Goal: Information Seeking & Learning: Learn about a topic

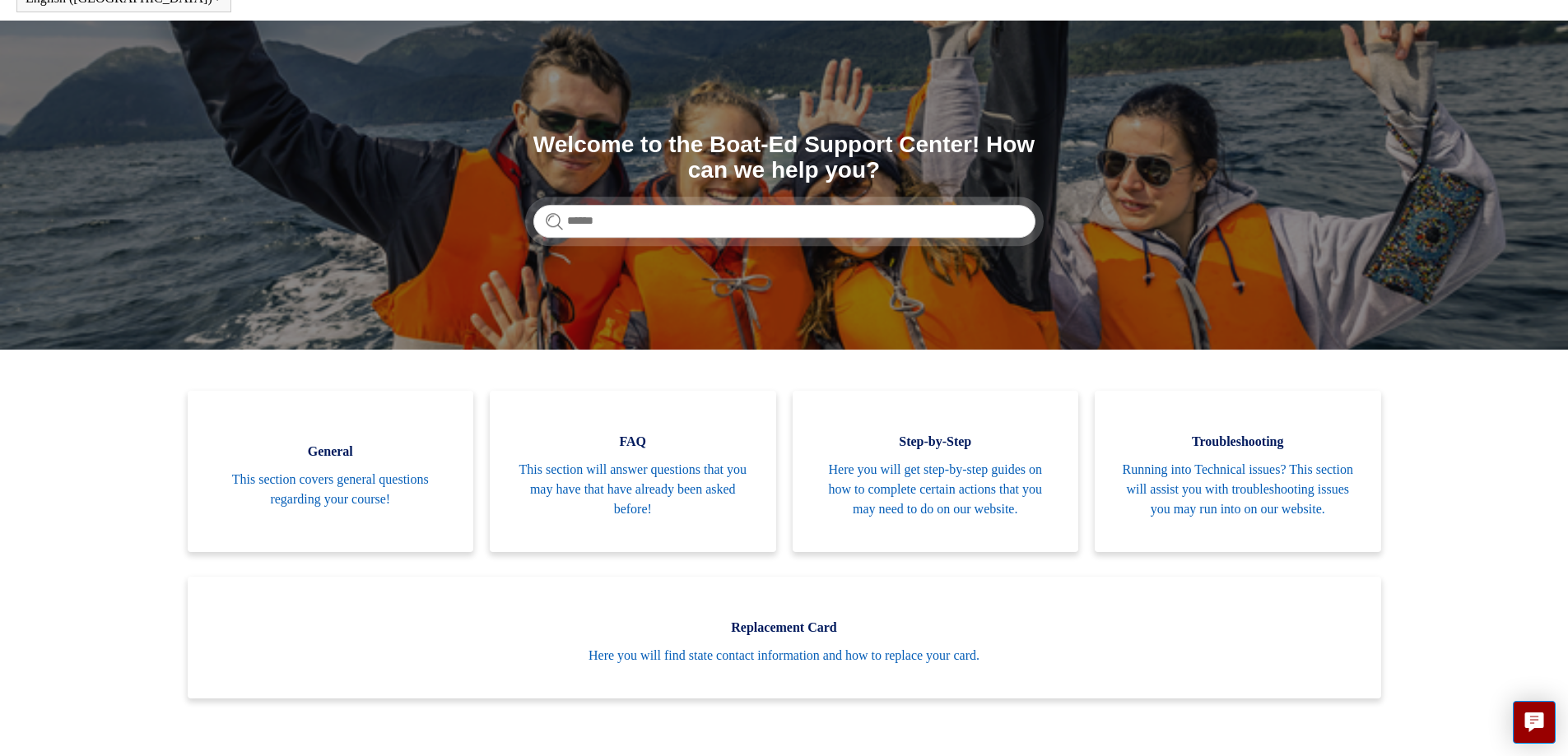
scroll to position [83, 0]
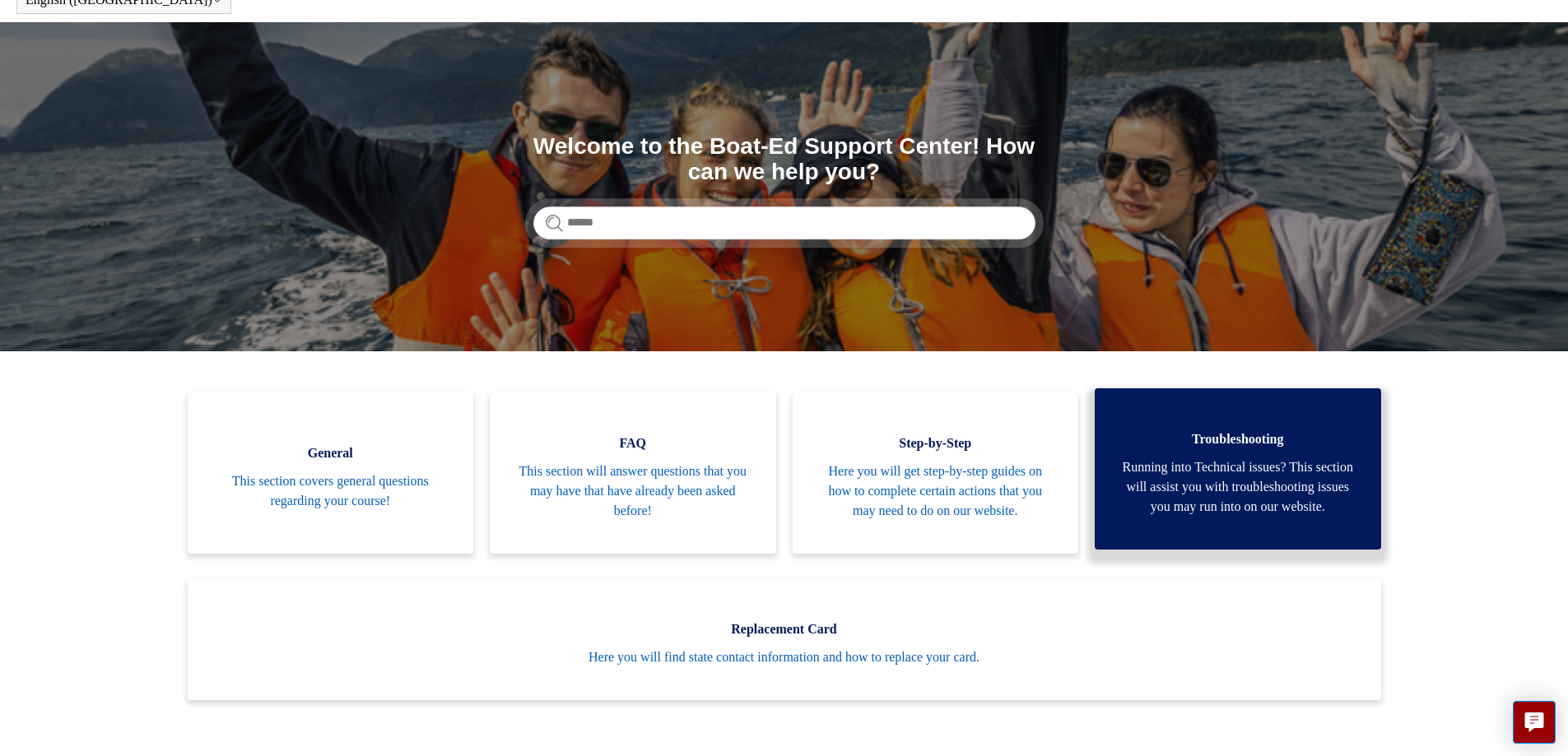
click at [1346, 492] on span "Running into Technical issues? This section will assist you with troubleshootin…" at bounding box center [1238, 487] width 237 height 60
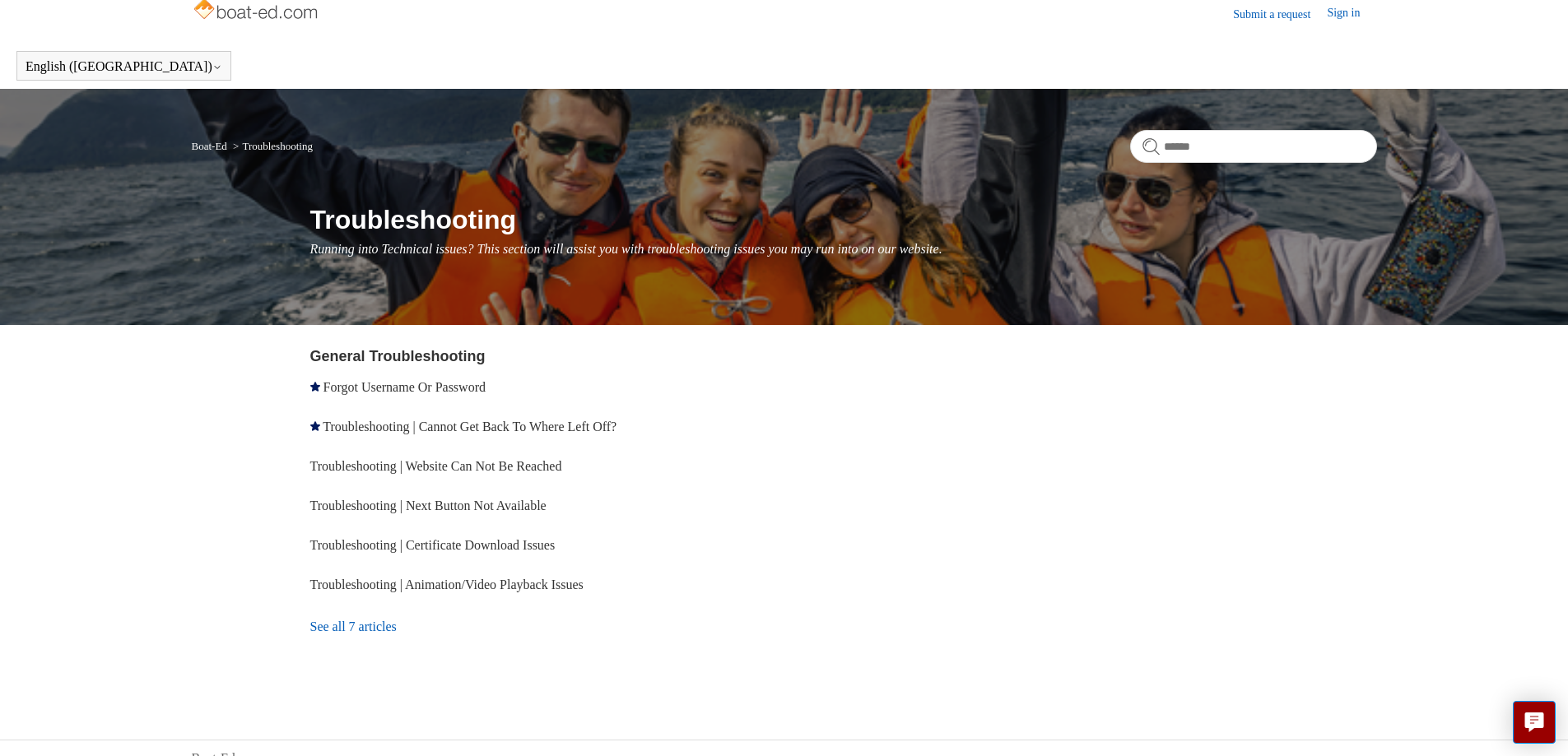
scroll to position [36, 0]
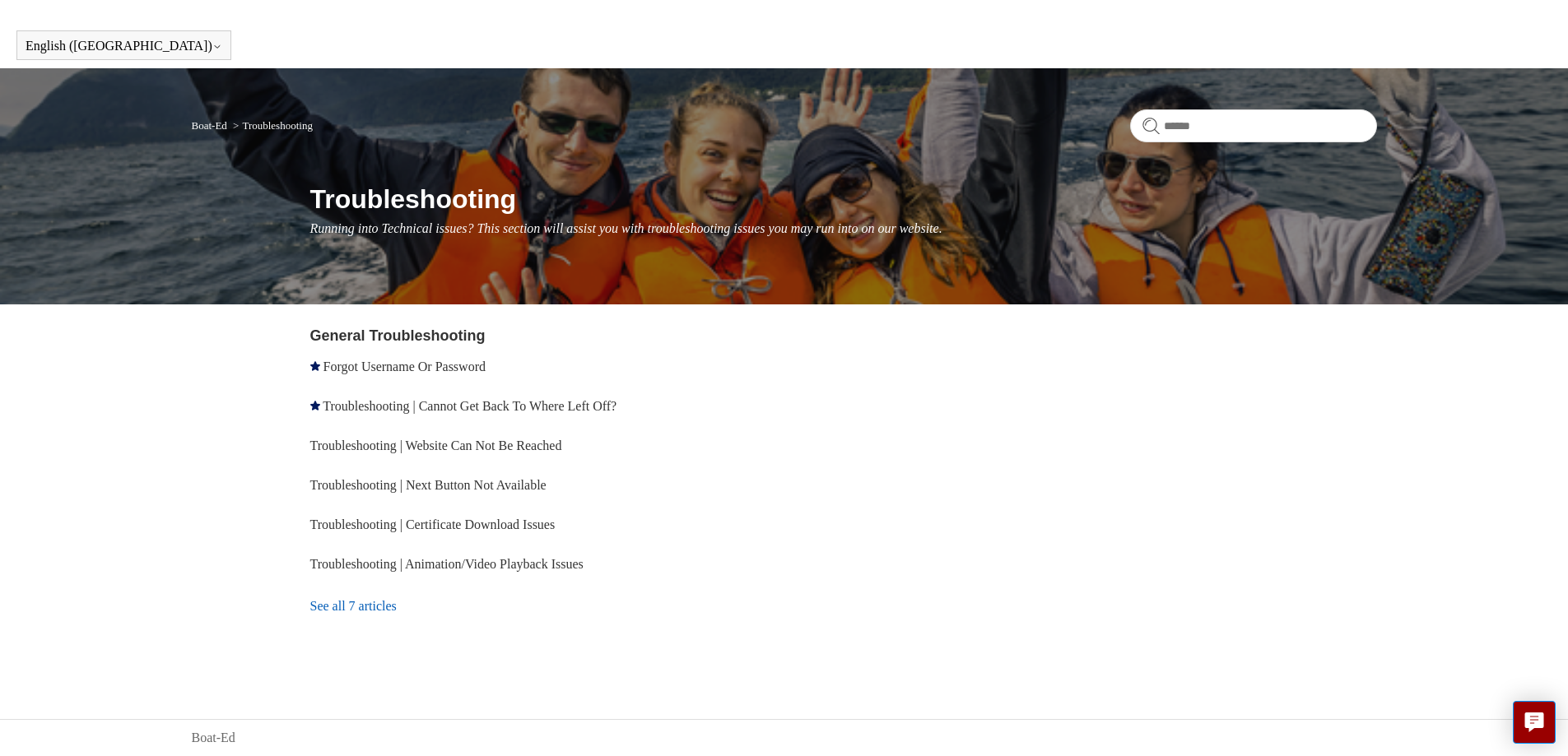
click at [371, 601] on link "See all 7 articles" at bounding box center [550, 607] width 480 height 44
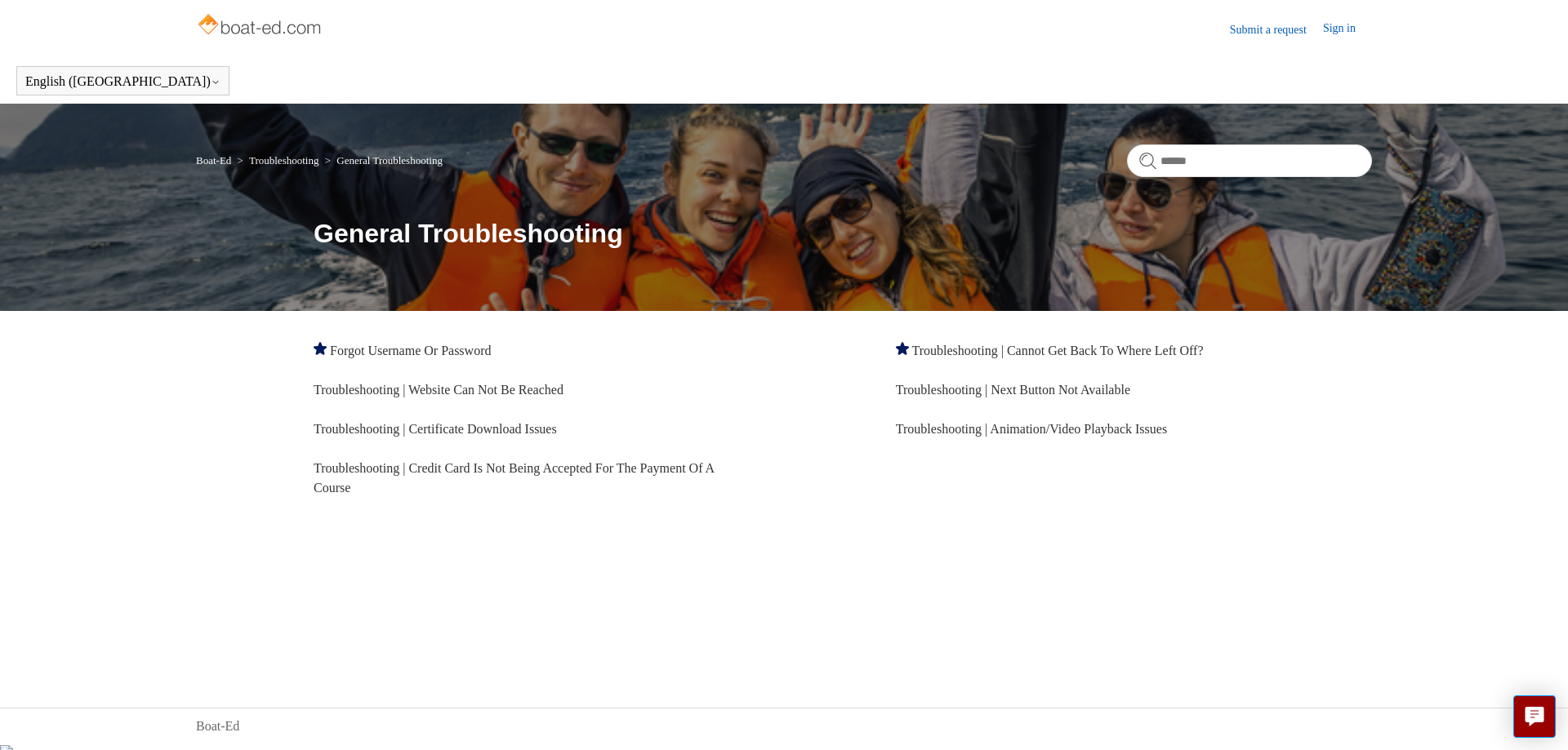
click at [246, 22] on img at bounding box center [260, 26] width 130 height 33
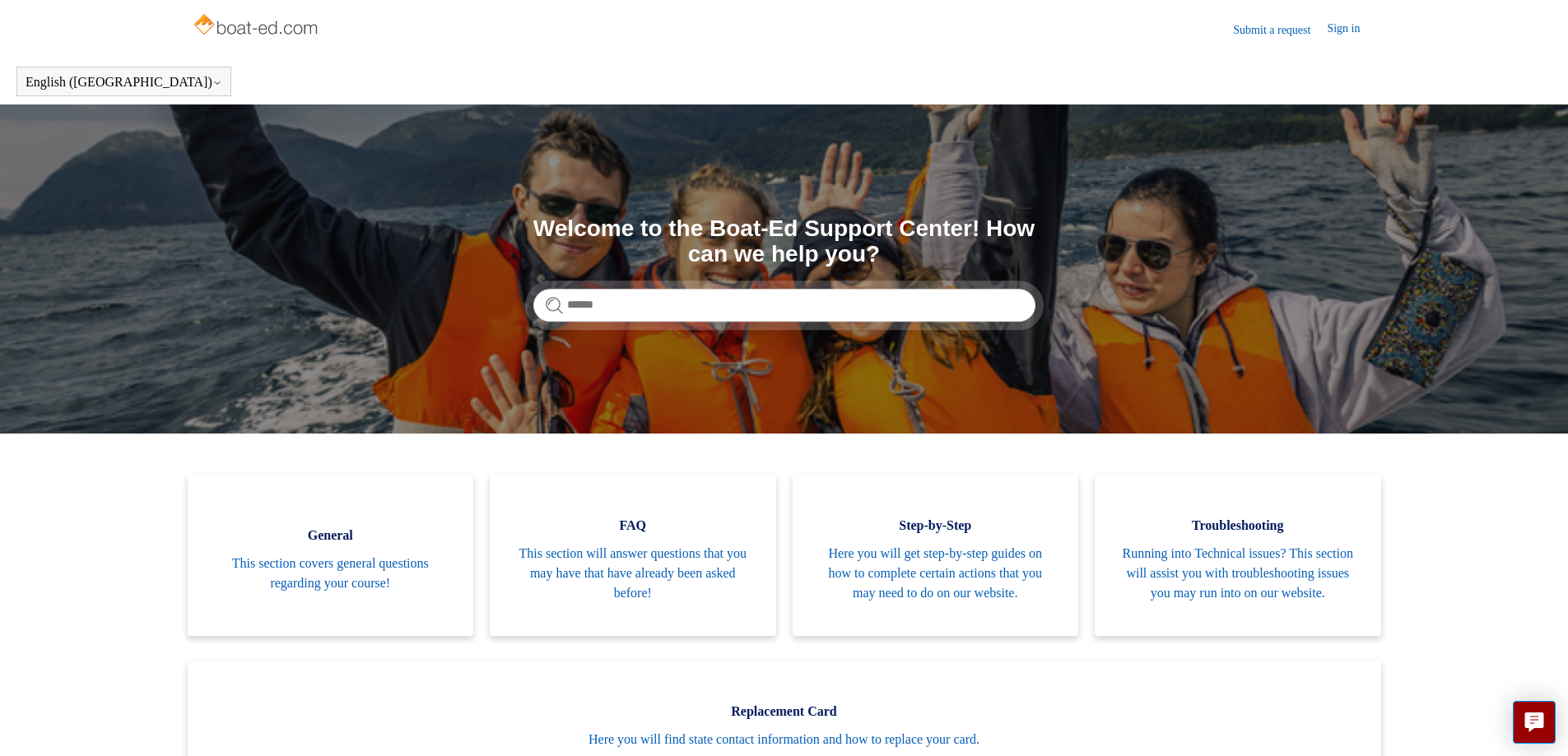
click at [248, 22] on img at bounding box center [257, 26] width 131 height 33
